Goal: Find specific page/section: Find specific page/section

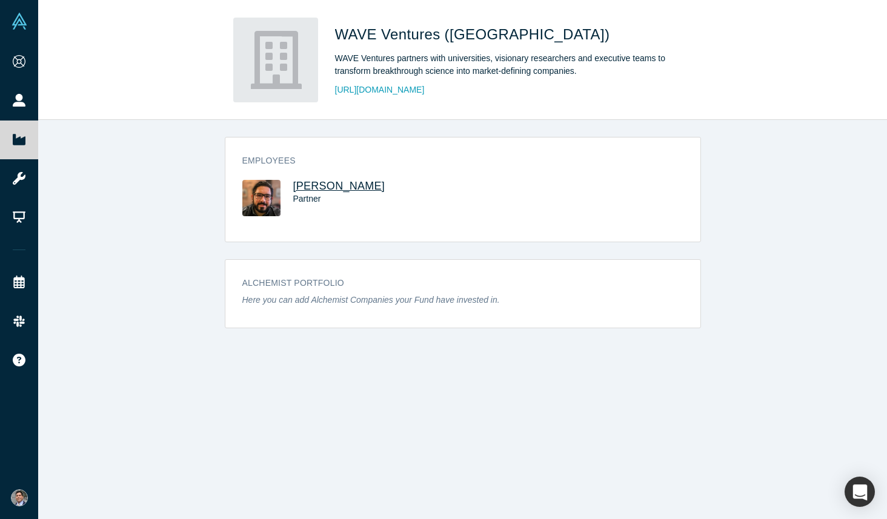
click at [324, 185] on span "[PERSON_NAME]" at bounding box center [339, 186] width 92 height 12
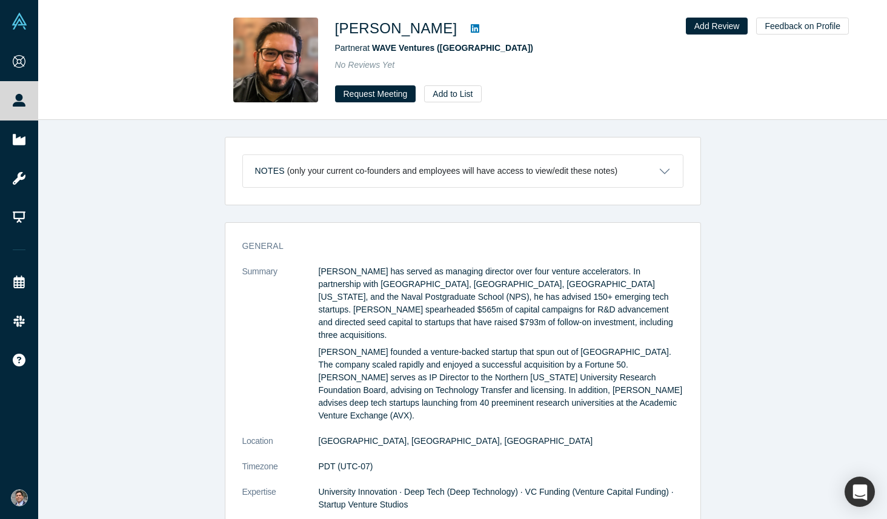
click at [471, 28] on icon at bounding box center [475, 28] width 8 height 8
